Goal: Register for event/course

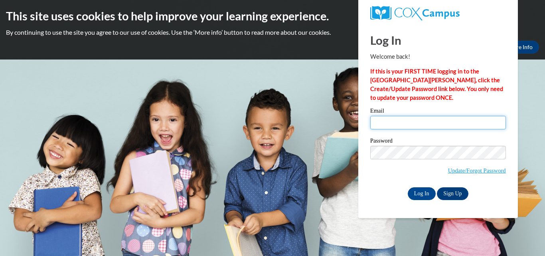
click at [405, 127] on input "Email" at bounding box center [438, 123] width 136 height 14
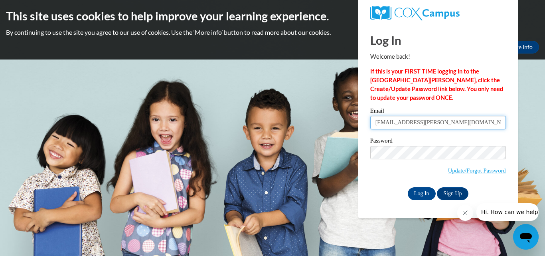
type input "ashlyn.lepard@kosciuskoschools.com"
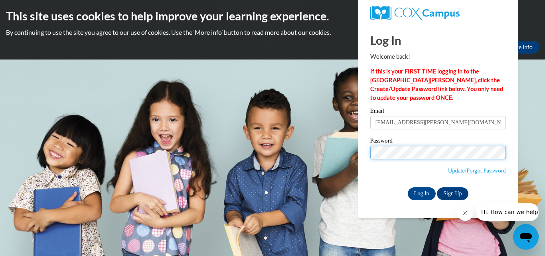
click at [408, 187] on input "Log In" at bounding box center [422, 193] width 28 height 13
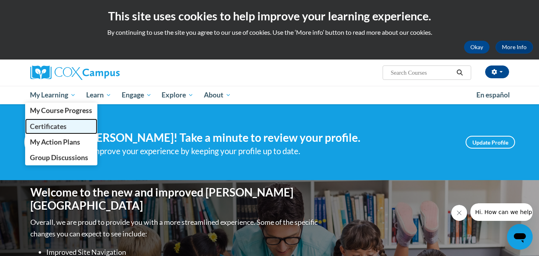
click at [69, 120] on link "Certificates" at bounding box center [61, 126] width 73 height 16
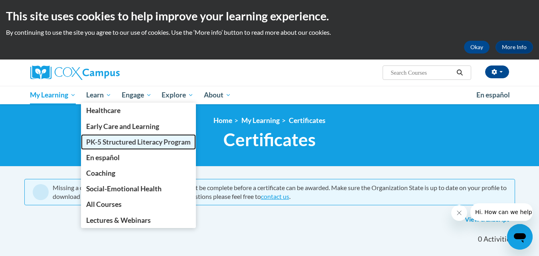
click at [122, 143] on span "PK-5 Structured Literacy Program" at bounding box center [138, 142] width 105 height 8
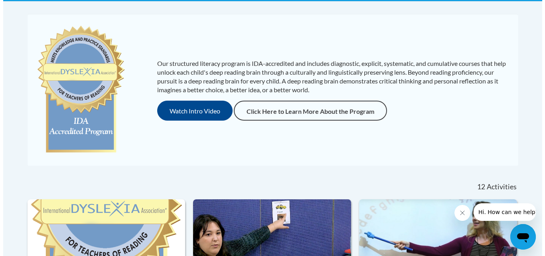
scroll to position [164, 0]
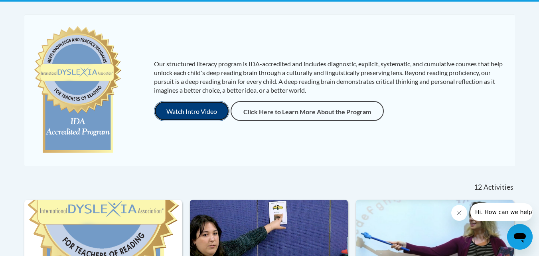
click at [182, 114] on button "Watch Intro Video" at bounding box center [191, 111] width 75 height 20
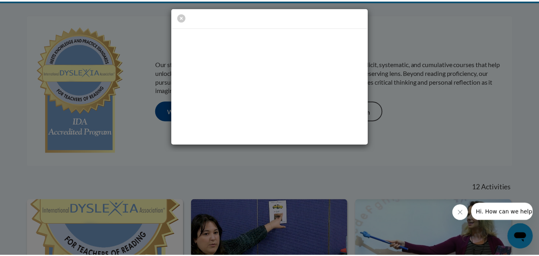
scroll to position [0, 0]
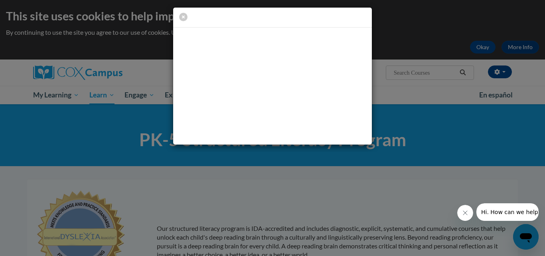
click at [461, 215] on button "Close message from company" at bounding box center [465, 213] width 16 height 16
click at [186, 19] on icon "button" at bounding box center [183, 17] width 8 height 8
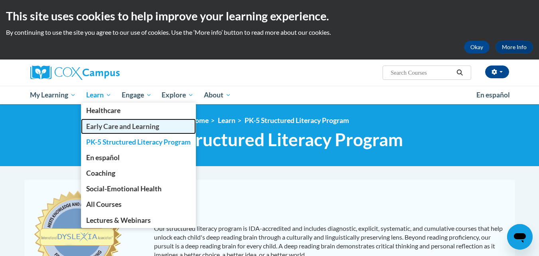
click at [107, 127] on span "Early Care and Learning" at bounding box center [122, 126] width 73 height 8
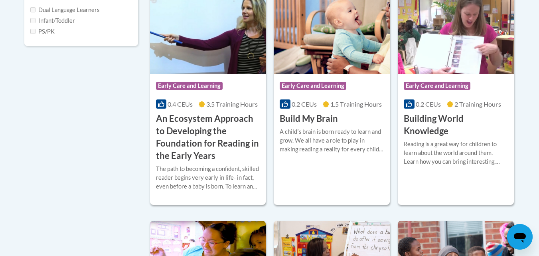
scroll to position [320, 0]
click at [223, 149] on h3 "An Ecosystem Approach to Developing the Foundation for Reading in the Early Yea…" at bounding box center [208, 136] width 104 height 49
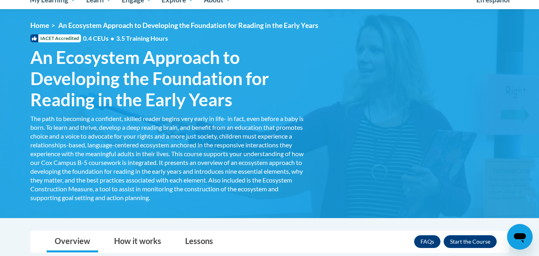
scroll to position [98, 0]
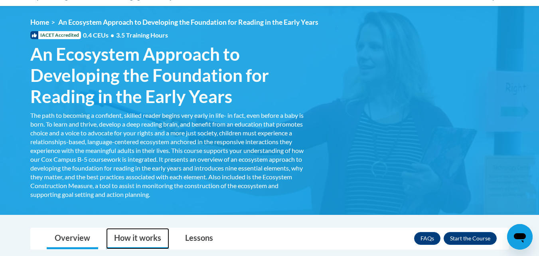
click at [144, 245] on link "How it works" at bounding box center [137, 238] width 63 height 21
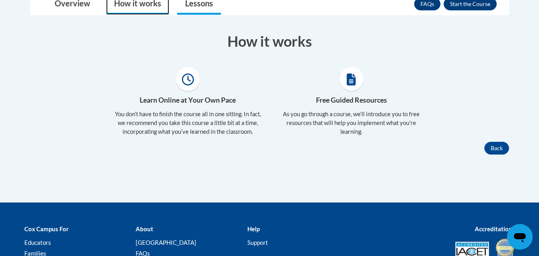
scroll to position [334, 0]
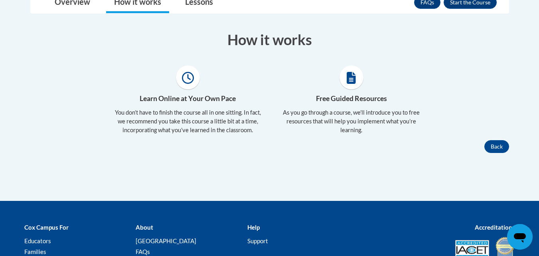
click at [185, 78] on icon at bounding box center [188, 78] width 12 height 12
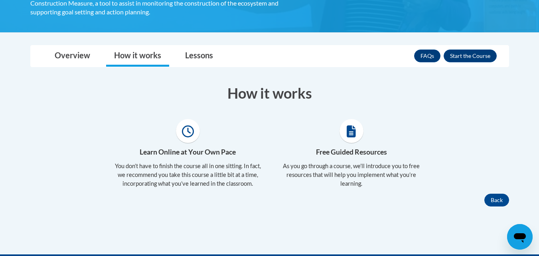
scroll to position [280, 0]
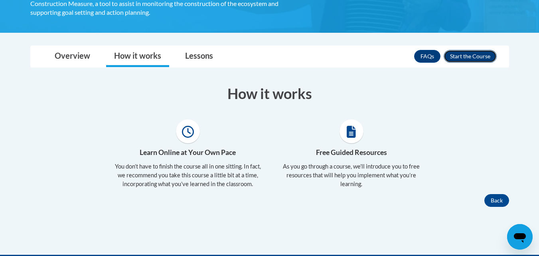
click at [471, 56] on button "Enroll" at bounding box center [470, 56] width 53 height 13
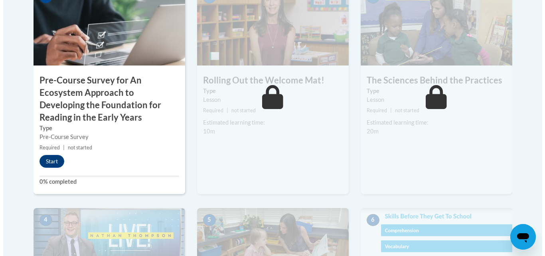
scroll to position [301, 0]
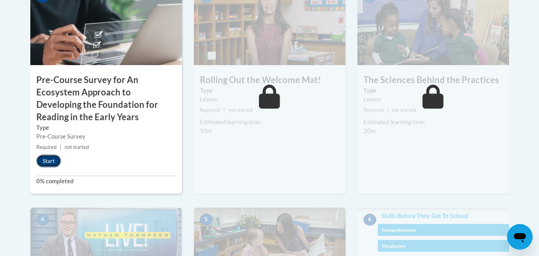
click at [51, 160] on button "Start" at bounding box center [48, 160] width 25 height 13
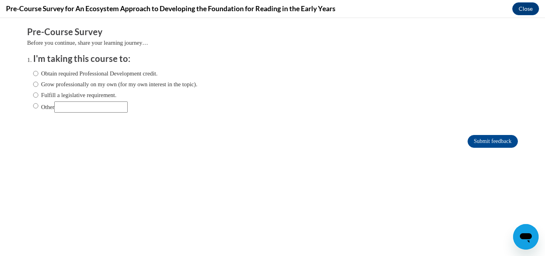
scroll to position [0, 0]
click at [95, 74] on label "Obtain required Professional Development credit." at bounding box center [95, 73] width 124 height 9
click at [38, 74] on input "Obtain required Professional Development credit." at bounding box center [35, 73] width 5 height 9
radio input "true"
click at [487, 138] on input "Submit feedback" at bounding box center [493, 141] width 50 height 13
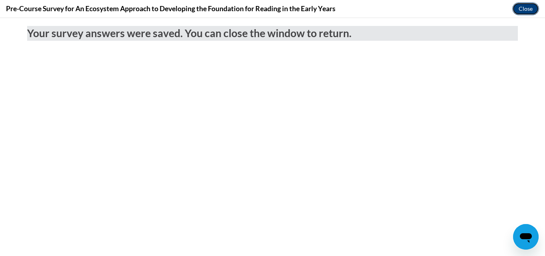
click at [525, 8] on button "Close" at bounding box center [525, 8] width 27 height 13
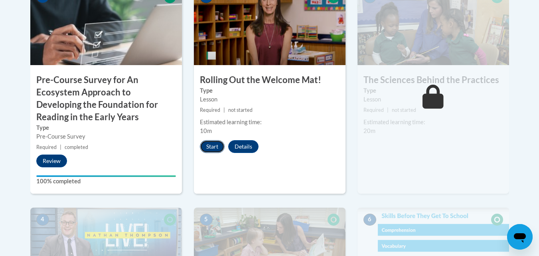
click at [212, 146] on button "Start" at bounding box center [212, 146] width 25 height 13
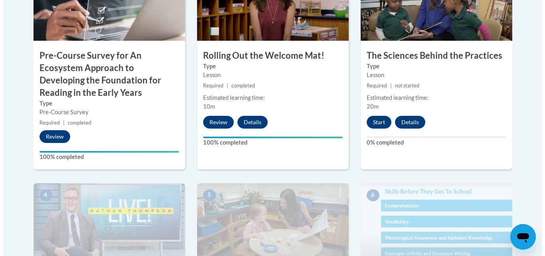
scroll to position [322, 0]
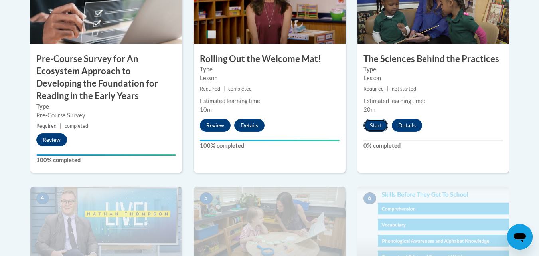
click at [376, 125] on button "Start" at bounding box center [375, 125] width 25 height 13
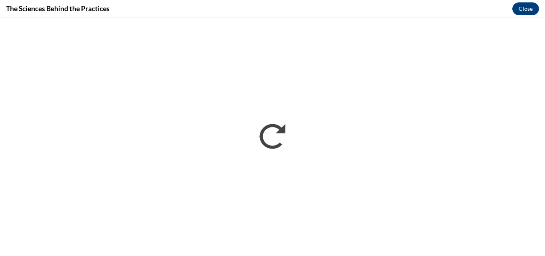
scroll to position [0, 0]
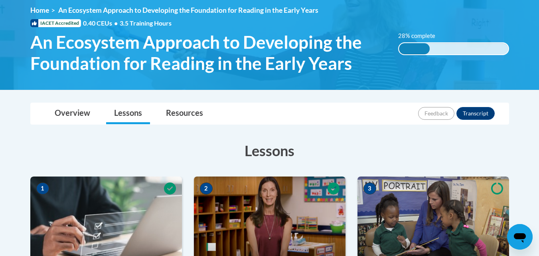
scroll to position [110, 0]
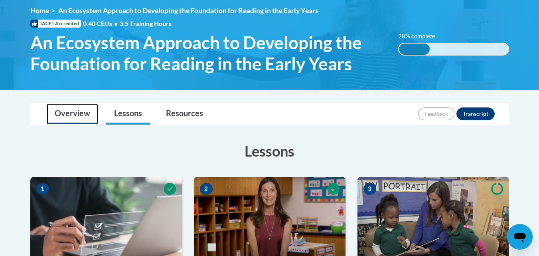
click at [63, 107] on link "Overview" at bounding box center [72, 113] width 51 height 21
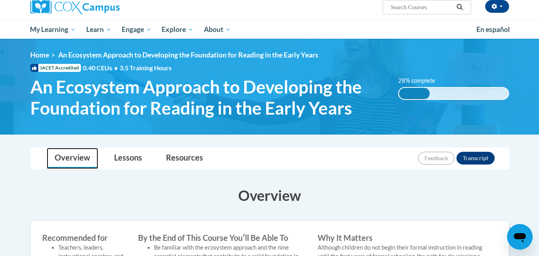
scroll to position [65, 0]
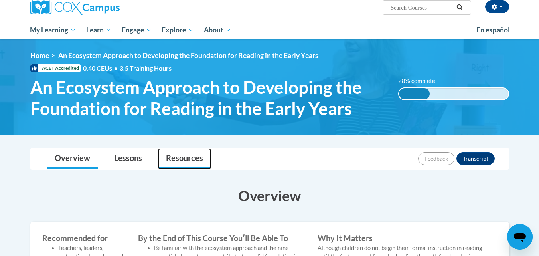
click at [189, 160] on link "Resources" at bounding box center [184, 158] width 53 height 21
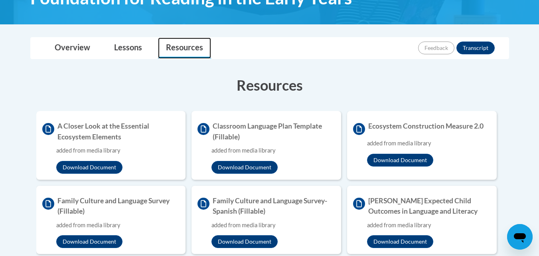
scroll to position [139, 0]
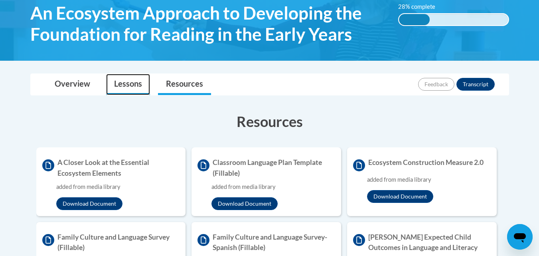
click at [133, 82] on link "Lessons" at bounding box center [128, 84] width 44 height 21
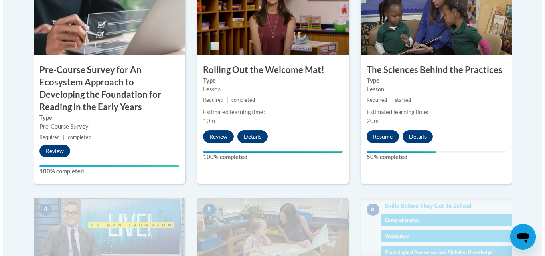
scroll to position [314, 0]
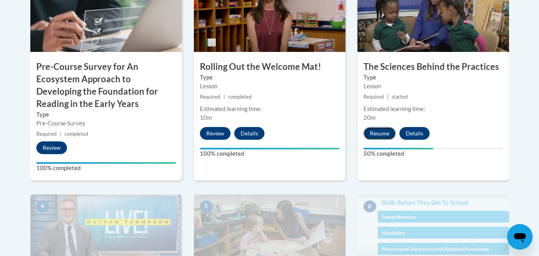
click at [372, 140] on button "Resume" at bounding box center [379, 133] width 32 height 13
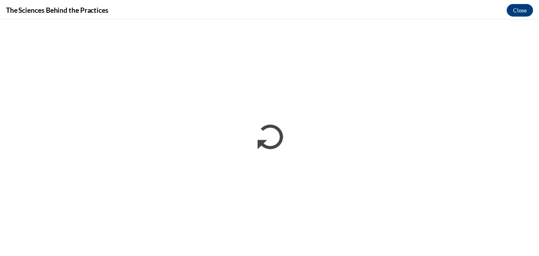
scroll to position [0, 0]
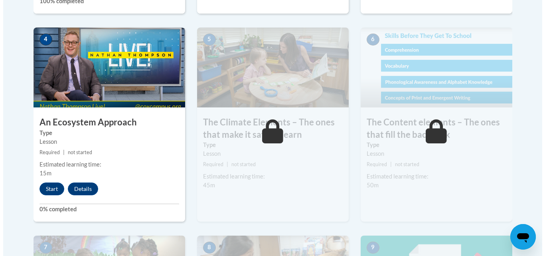
scroll to position [483, 0]
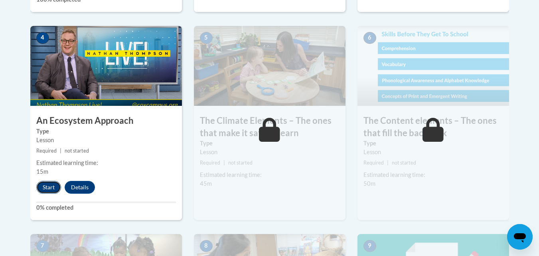
click at [45, 189] on button "Start" at bounding box center [48, 187] width 25 height 13
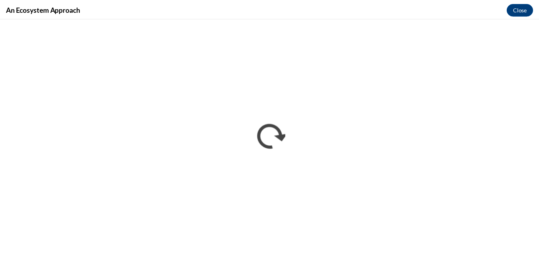
scroll to position [0, 0]
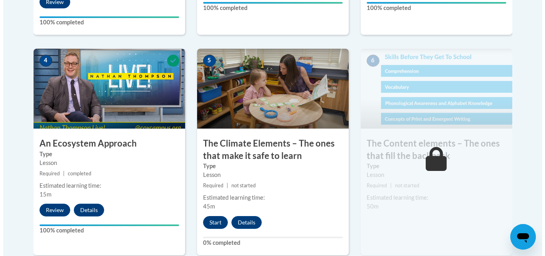
scroll to position [487, 0]
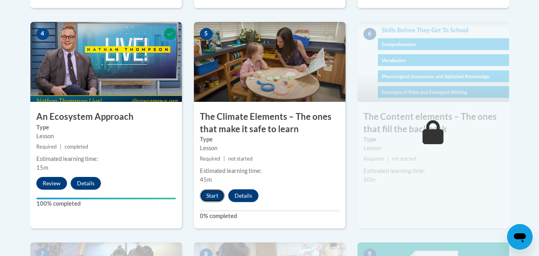
click at [213, 197] on button "Start" at bounding box center [212, 195] width 25 height 13
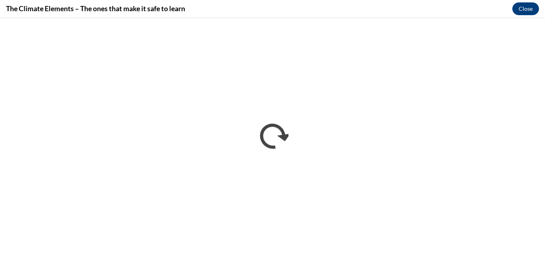
scroll to position [0, 0]
